Goal: Task Accomplishment & Management: Complete application form

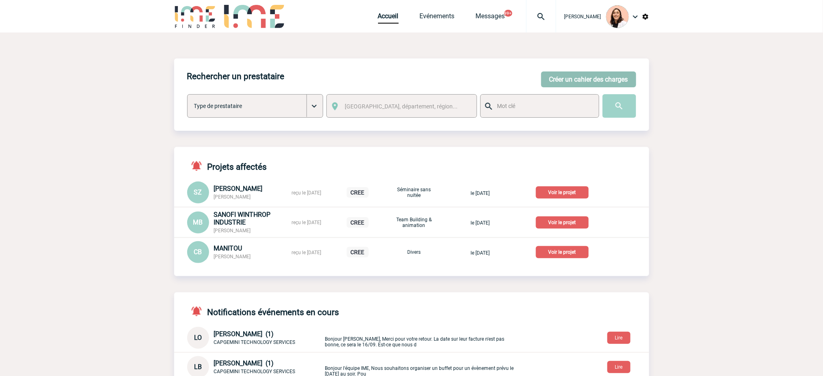
click at [608, 84] on button "Créer un cahier des charges" at bounding box center [588, 79] width 95 height 16
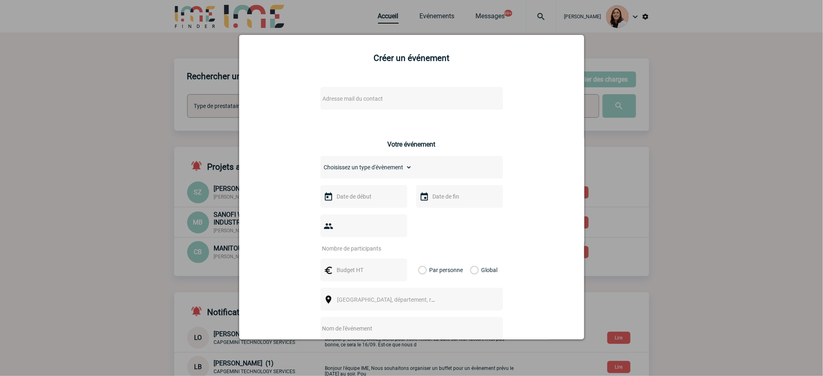
click at [393, 91] on div "Adresse mail du contact" at bounding box center [411, 98] width 183 height 23
click at [386, 95] on span "Adresse mail du contact" at bounding box center [390, 98] width 142 height 11
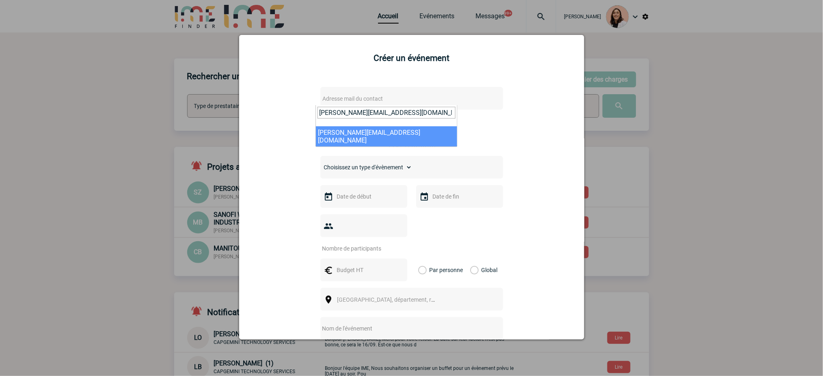
type input "[PERSON_NAME][EMAIL_ADDRESS][DOMAIN_NAME]"
select select "131155"
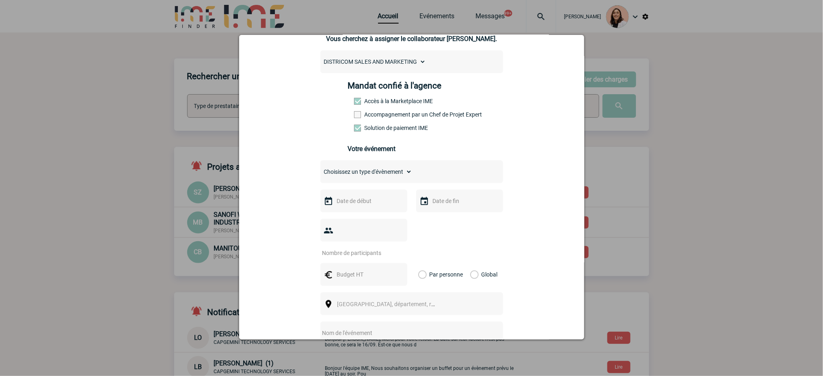
scroll to position [108, 0]
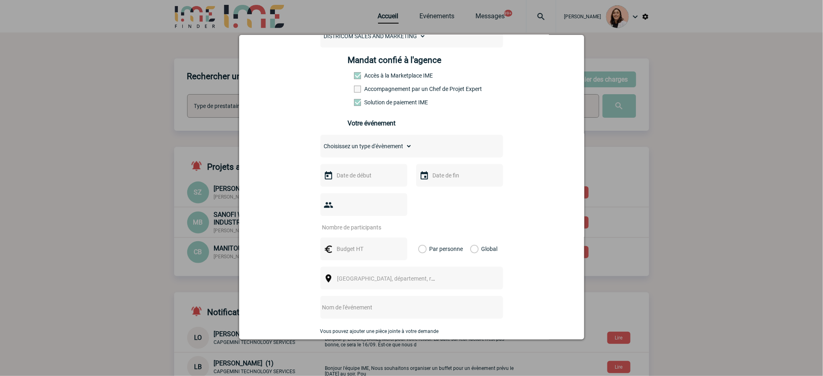
click at [402, 146] on select "Choisissez un type d'évènement Séminaire avec nuitée Séminaire sans nuitée Repa…" at bounding box center [366, 145] width 92 height 11
select select "5"
click at [320, 143] on select "Choisissez un type d'évènement Séminaire avec nuitée Séminaire sans nuitée Repa…" at bounding box center [366, 145] width 92 height 11
click at [362, 176] on input "text" at bounding box center [363, 175] width 56 height 11
click at [362, 257] on link "16" at bounding box center [356, 254] width 15 height 15
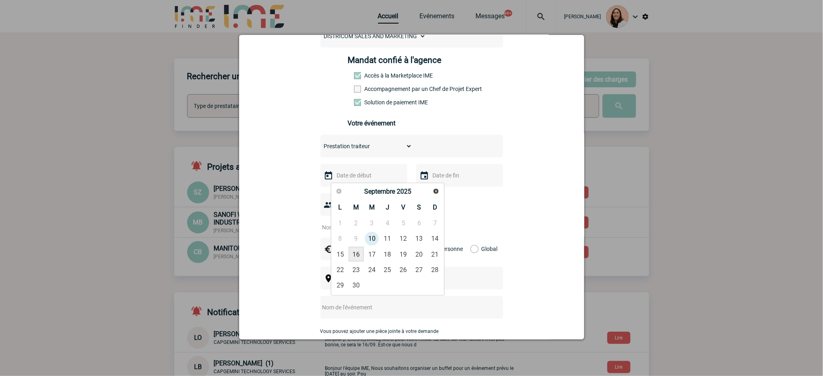
type input "[DATE]"
click at [456, 177] on input "text" at bounding box center [459, 175] width 56 height 11
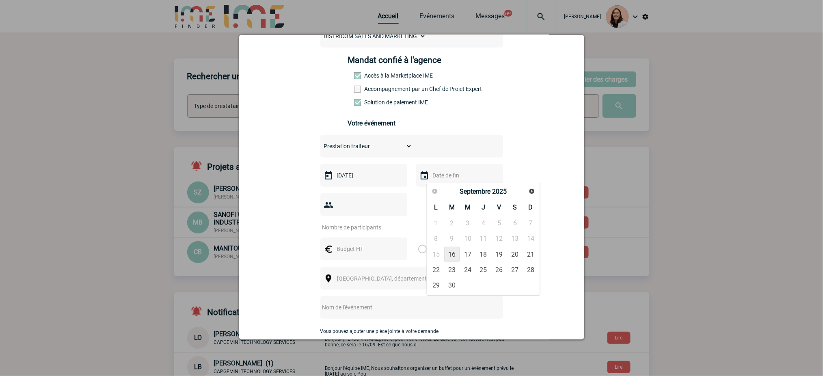
click at [449, 255] on link "16" at bounding box center [451, 254] width 15 height 15
type input "[DATE]"
click at [362, 229] on input "number" at bounding box center [358, 227] width 76 height 11
type input "19"
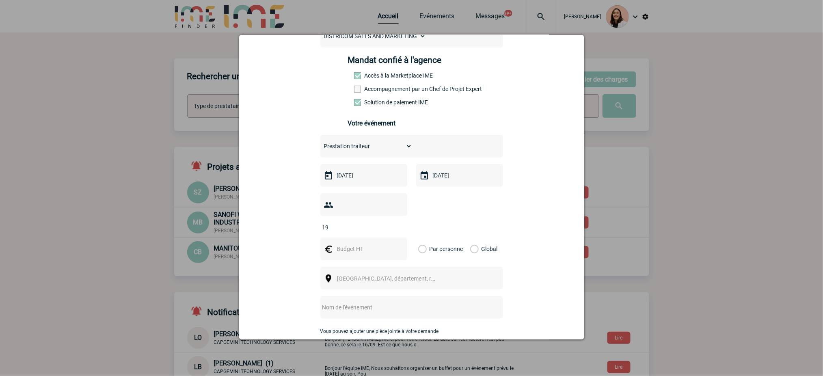
click at [347, 254] on input "text" at bounding box center [363, 249] width 56 height 11
type input "1000"
click at [471, 252] on label "Global" at bounding box center [472, 248] width 5 height 23
click at [0, 0] on input "Global" at bounding box center [0, 0] width 0 height 0
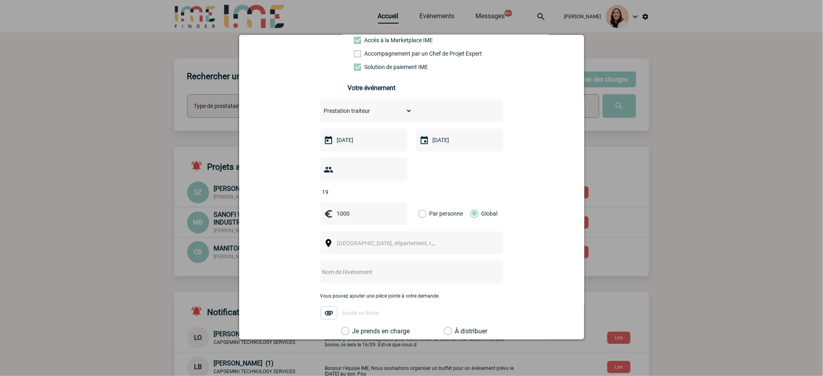
scroll to position [162, 0]
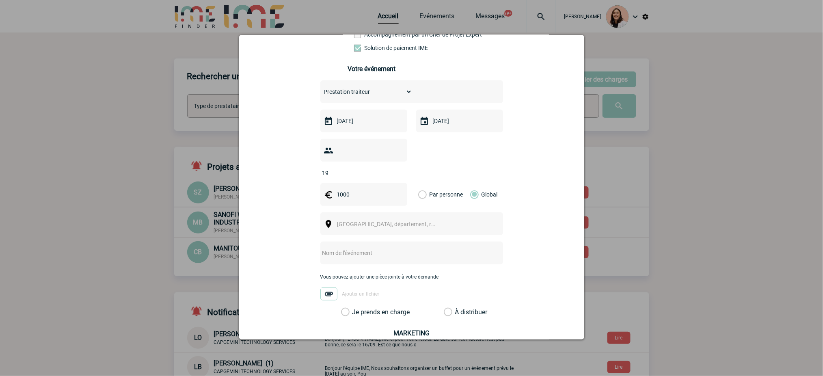
click at [440, 230] on span "[GEOGRAPHIC_DATA], département, région..." at bounding box center [390, 223] width 112 height 11
type input "[GEOGRAPHIC_DATA]"
select select "36544"
click at [408, 250] on input "text" at bounding box center [400, 253] width 161 height 11
type input "traiteur"
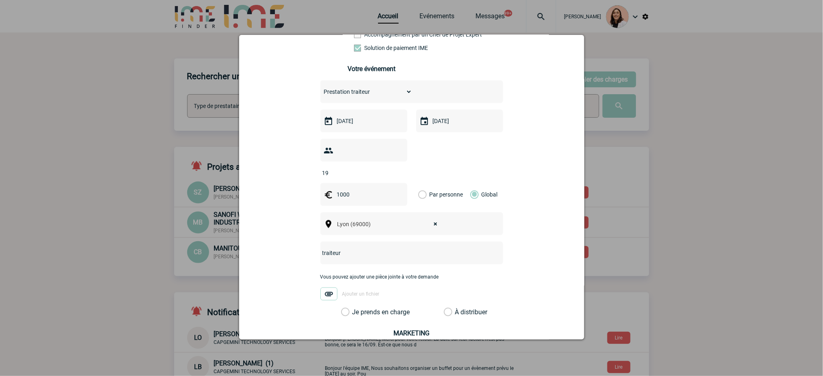
click at [355, 316] on label "Je prends en charge" at bounding box center [348, 312] width 14 height 8
click at [0, 0] on input "Je prends en charge" at bounding box center [0, 0] width 0 height 0
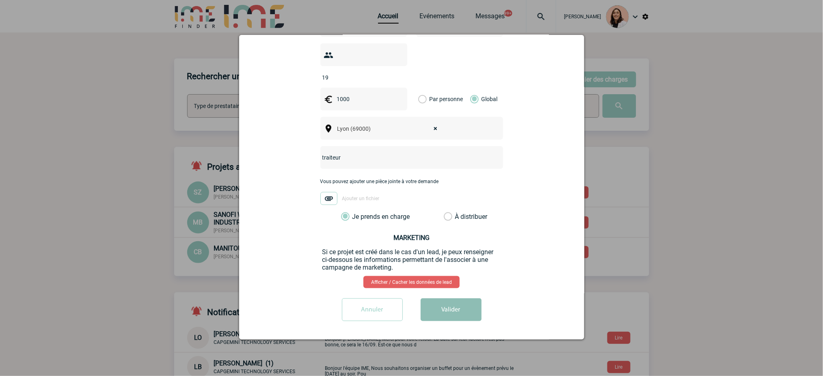
click at [468, 313] on button "Valider" at bounding box center [450, 309] width 61 height 23
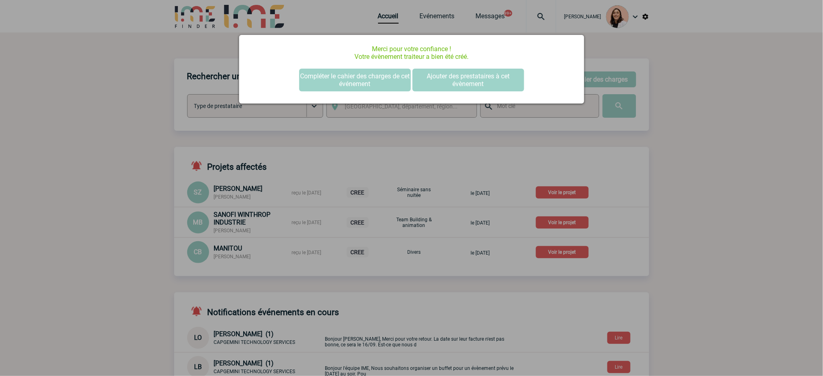
scroll to position [0, 0]
click at [385, 75] on button "Compléter le cahier des charges de cet événement" at bounding box center [355, 80] width 112 height 23
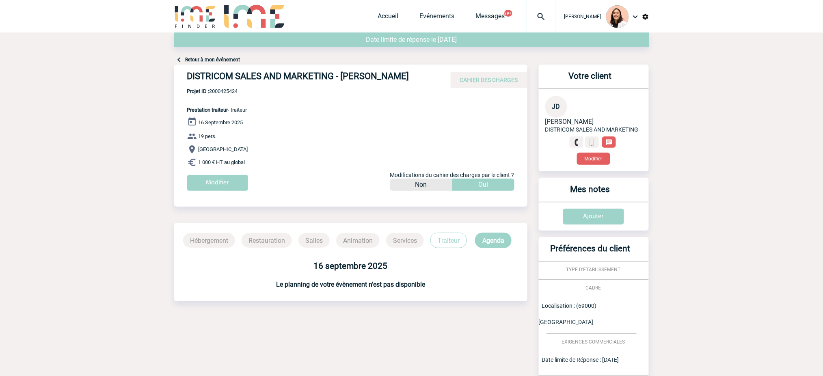
click at [282, 79] on h4 "DISTRICOM SALES AND MARKETING - Joana DA SILVA" at bounding box center [309, 78] width 244 height 14
copy div "DISTRICOM SALES AND MARKETING - Joana DA SILVA"
click at [232, 86] on div "DISTRICOM SALES AND MARKETING - Joana DA SILVA CAHIER DES CHARGES" at bounding box center [350, 77] width 353 height 24
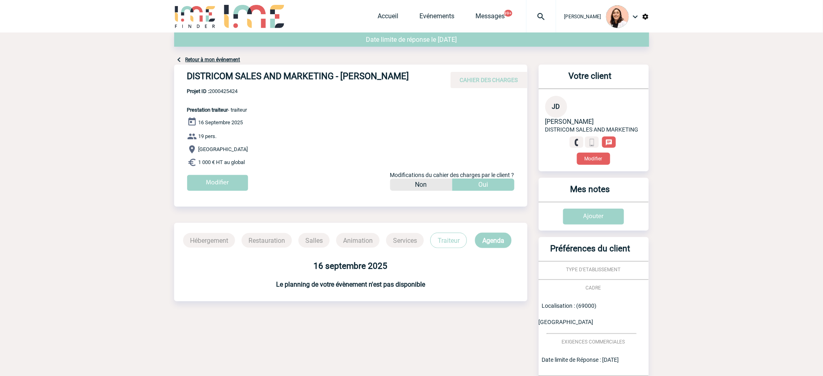
click at [234, 93] on span "Projet ID : 2000425424" at bounding box center [217, 91] width 60 height 6
click at [231, 91] on span "Projet ID : 2000425424" at bounding box center [217, 91] width 60 height 6
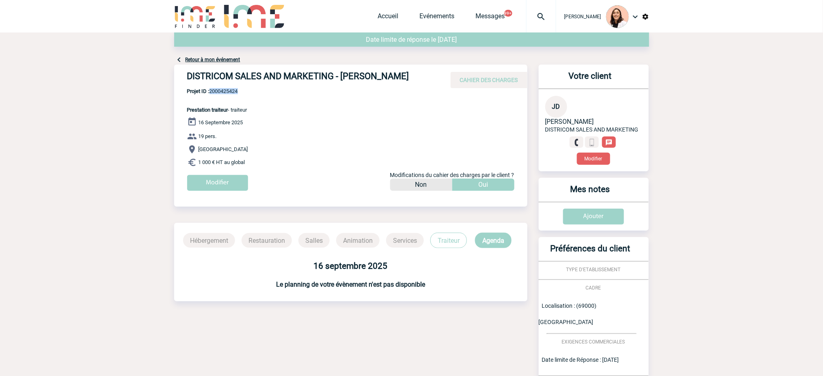
copy span "2000425424"
drag, startPoint x: 258, startPoint y: 164, endPoint x: 233, endPoint y: 114, distance: 55.9
click at [233, 114] on div "DISTRICOM SALES AND MARKETING - Joana DA SILVA CAHIER DES CHARGES DISTRICOM SAL…" at bounding box center [350, 131] width 353 height 132
copy div "traiteur 16 Septembre 2025 19 pers. Lyon 1 000 € HT au global"
